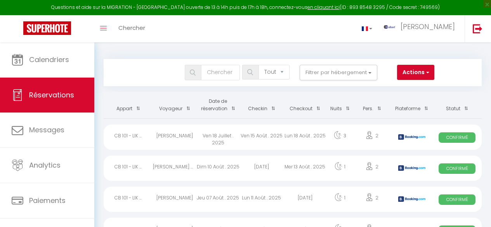
select select "not_cancelled"
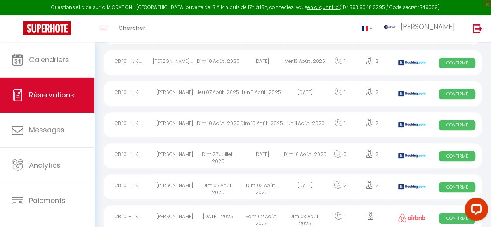
scroll to position [107, 0]
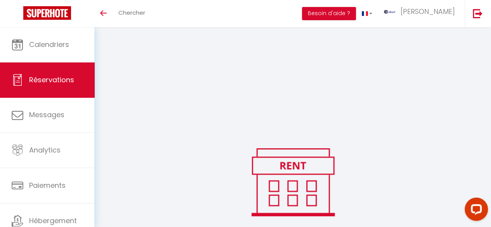
click at [55, 77] on span "Réservations" at bounding box center [51, 80] width 45 height 10
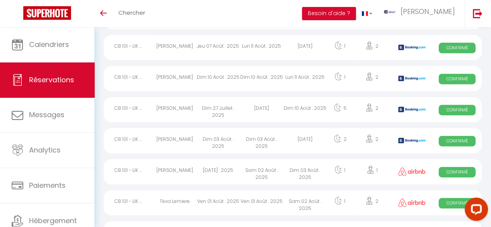
scroll to position [1342, 0]
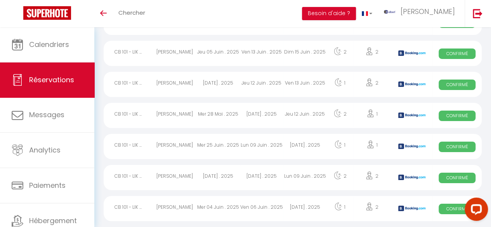
click at [172, 114] on div "[PERSON_NAME]" at bounding box center [174, 115] width 43 height 25
select select "OK"
select select "KO"
select select "0"
select select "1"
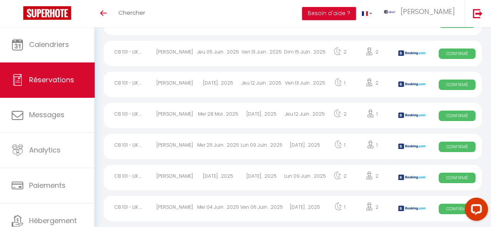
select select "1"
select select
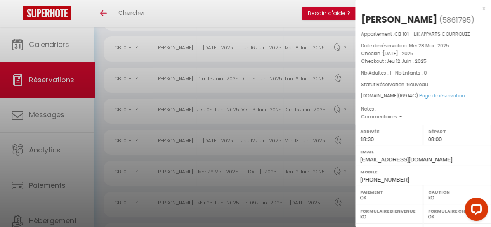
scroll to position [1283, 0]
drag, startPoint x: 459, startPoint y: 17, endPoint x: 362, endPoint y: 22, distance: 97.2
click at [362, 22] on h2 "[PERSON_NAME] ( 5861795 )" at bounding box center [423, 19] width 124 height 13
click at [313, 17] on div at bounding box center [245, 113] width 491 height 227
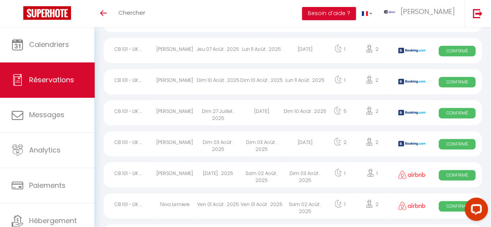
scroll to position [134, 0]
